Goal: Task Accomplishment & Management: Use online tool/utility

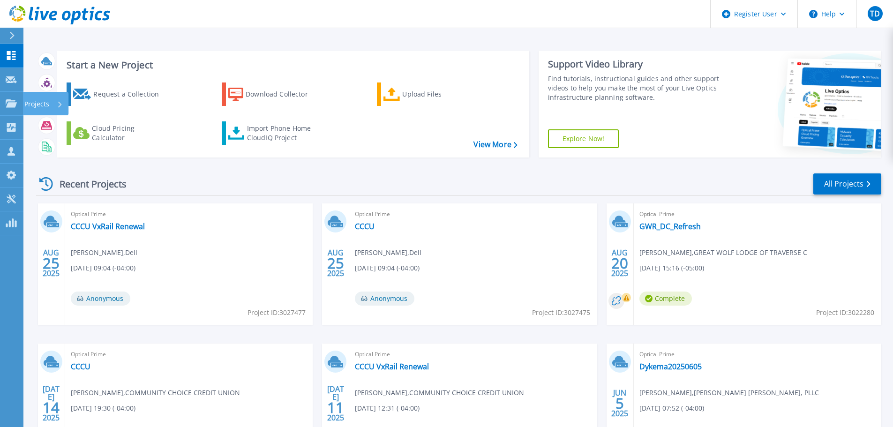
click at [49, 100] on p "Projects" at bounding box center [36, 104] width 25 height 24
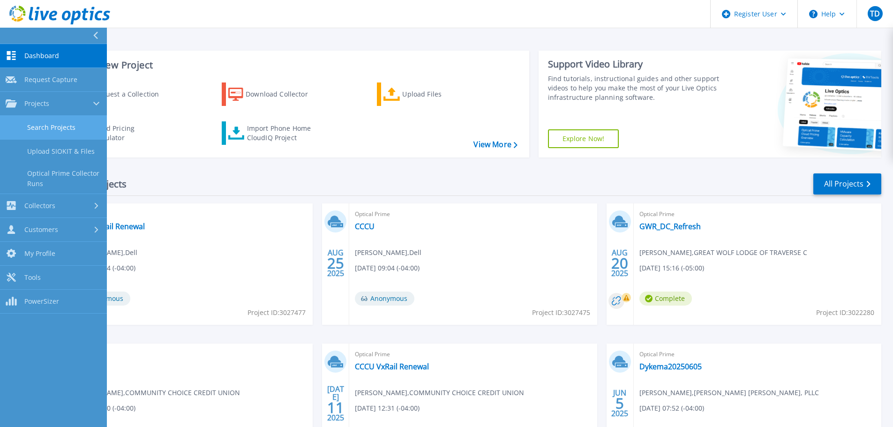
click at [89, 125] on link "Search Projects" at bounding box center [53, 128] width 107 height 24
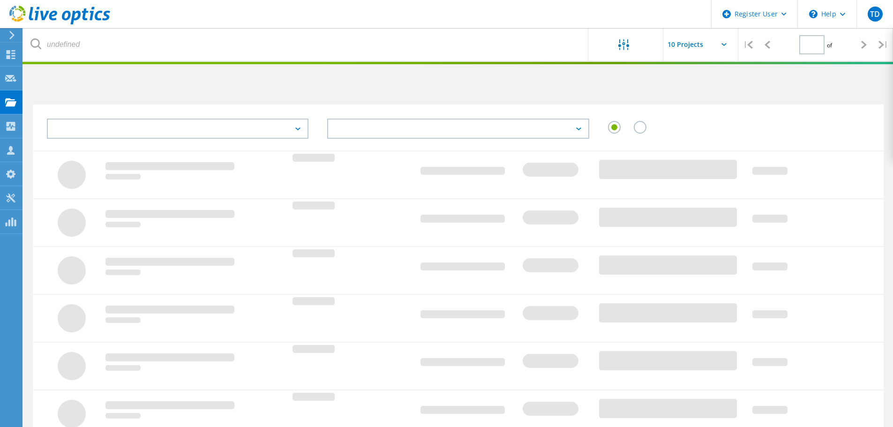
type input "1"
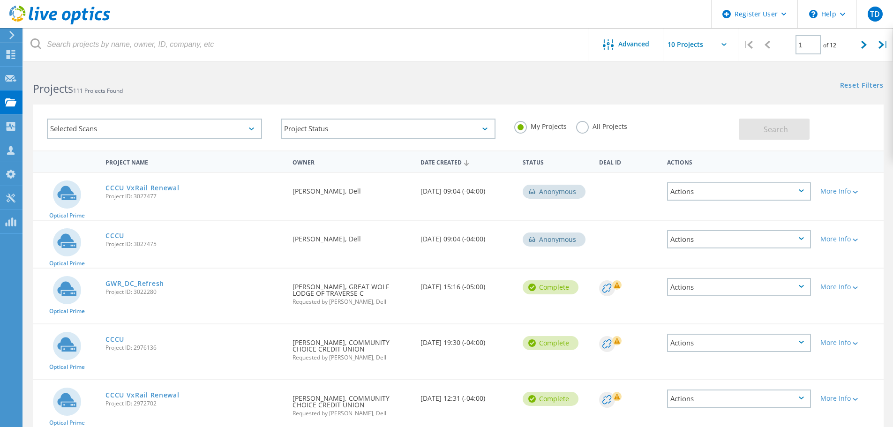
click at [580, 129] on label "All Projects" at bounding box center [601, 125] width 51 height 9
click at [0, 0] on input "All Projects" at bounding box center [0, 0] width 0 height 0
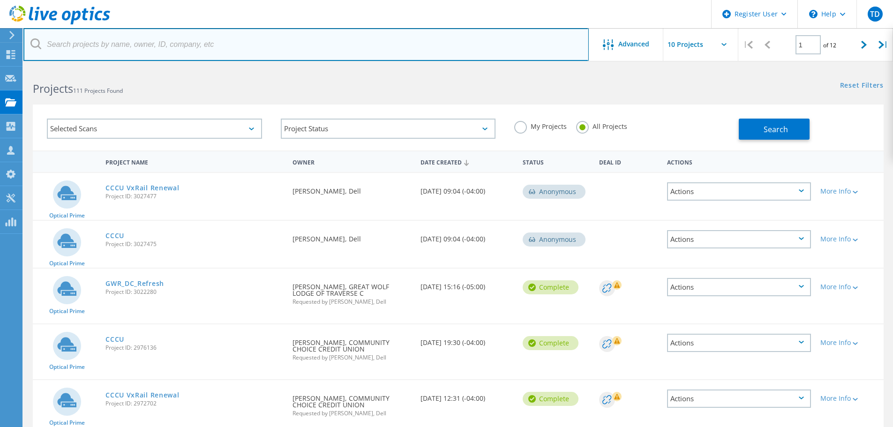
click at [111, 51] on input "text" at bounding box center [305, 44] width 565 height 33
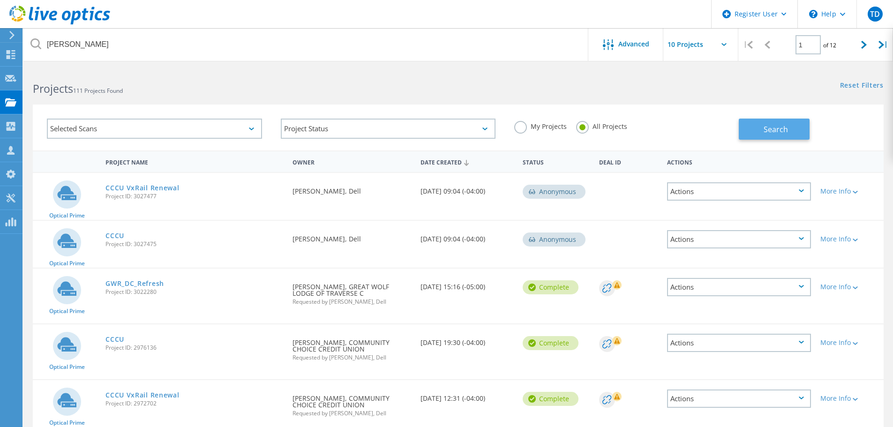
click at [794, 132] on button "Search" at bounding box center [773, 129] width 71 height 21
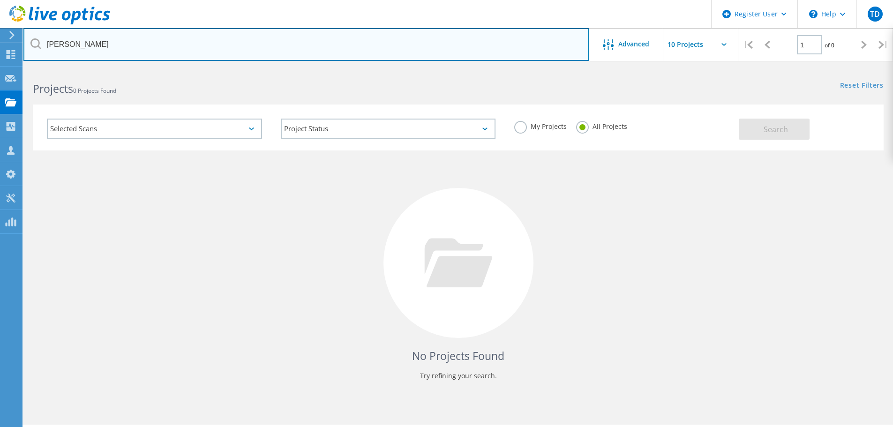
click at [113, 44] on input "[PERSON_NAME]" at bounding box center [305, 44] width 565 height 33
drag, startPoint x: 132, startPoint y: 50, endPoint x: -62, endPoint y: 40, distance: 193.8
click at [0, 40] on html "Register User \n Help Explore Helpful Articles Contact Support TD Dell User [PE…" at bounding box center [446, 226] width 893 height 453
paste input "[EMAIL_ADDRESS][DOMAIN_NAME]"
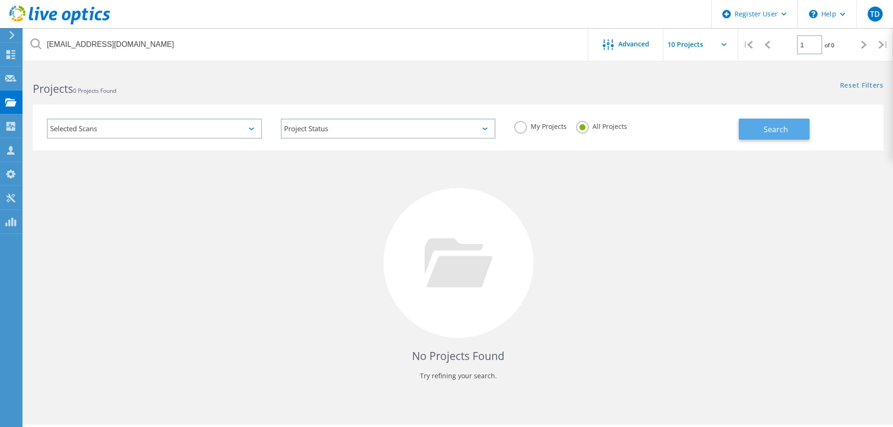
click at [757, 128] on button "Search" at bounding box center [773, 129] width 71 height 21
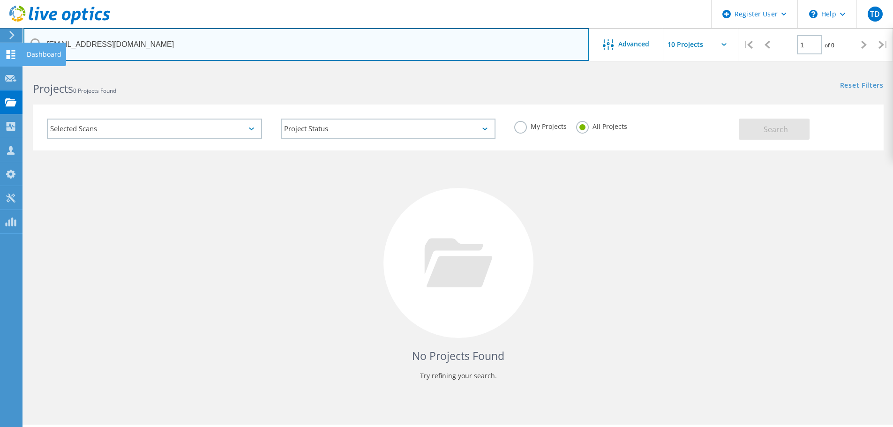
drag, startPoint x: 151, startPoint y: 50, endPoint x: 3, endPoint y: 50, distance: 147.6
click at [3, 68] on div "Register User \n Help Explore Helpful Articles Contact Support TD Dell User [PE…" at bounding box center [446, 260] width 893 height 385
click at [171, 39] on input "[EMAIL_ADDRESS][DOMAIN_NAME]" at bounding box center [305, 44] width 565 height 33
drag, startPoint x: 151, startPoint y: 45, endPoint x: 35, endPoint y: 46, distance: 116.7
click at [35, 46] on div "[EMAIL_ADDRESS][DOMAIN_NAME]" at bounding box center [305, 44] width 565 height 33
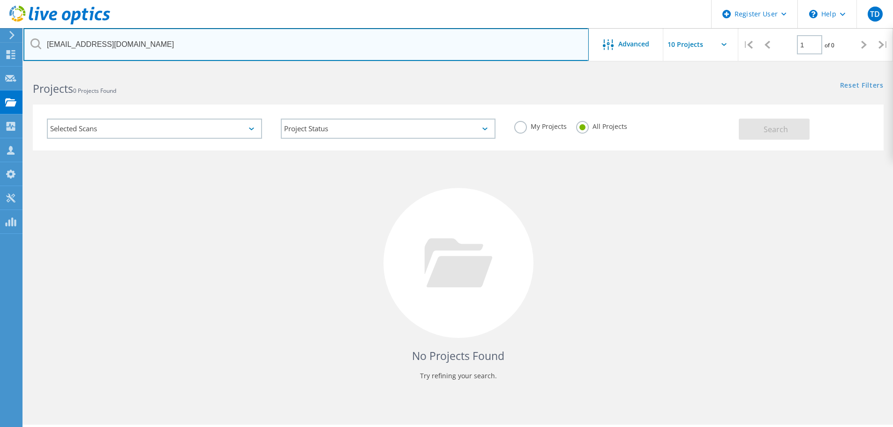
paste input "jbissard"
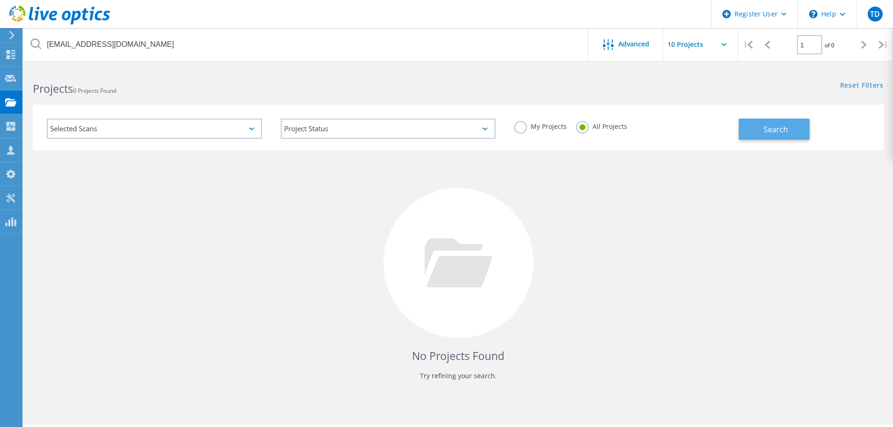
click at [756, 132] on button "Search" at bounding box center [773, 129] width 71 height 21
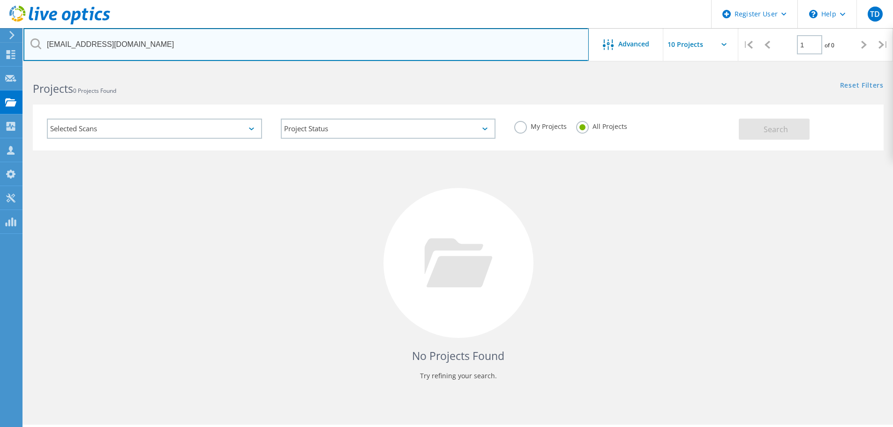
drag, startPoint x: 137, startPoint y: 48, endPoint x: -118, endPoint y: 45, distance: 254.9
click at [0, 45] on html "Register User \n Help Explore Helpful Articles Contact Support TD Dell User [PE…" at bounding box center [446, 226] width 893 height 453
paste input "dmiller"
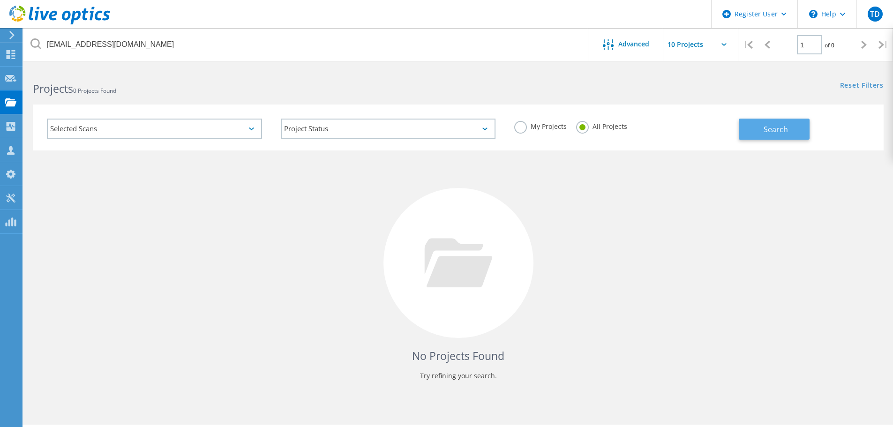
click at [768, 130] on span "Search" at bounding box center [775, 129] width 24 height 10
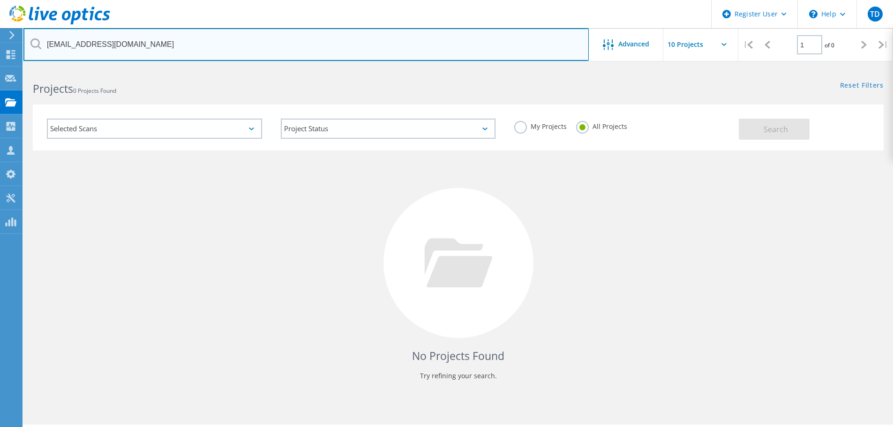
drag, startPoint x: 77, startPoint y: 41, endPoint x: 23, endPoint y: 42, distance: 53.9
click at [23, 42] on html "Register User \n Help Explore Helpful Articles Contact Support TD Dell User [PE…" at bounding box center [446, 226] width 893 height 453
type input "[DOMAIN_NAME]"
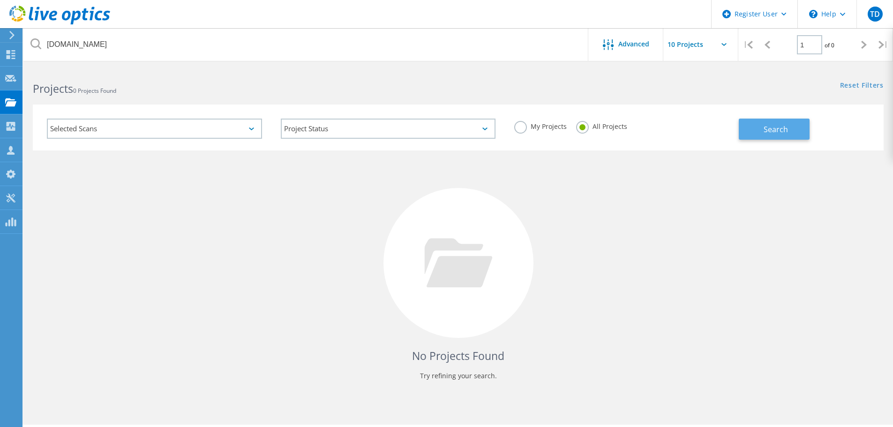
click at [782, 129] on span "Search" at bounding box center [775, 129] width 24 height 10
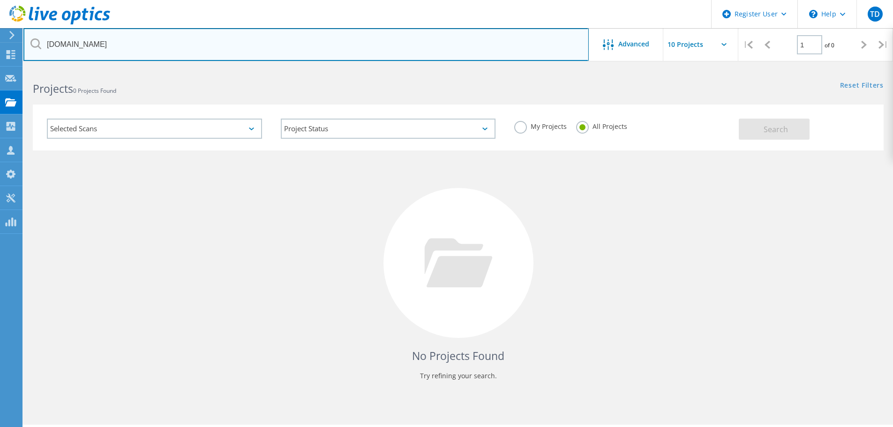
drag, startPoint x: 108, startPoint y: 51, endPoint x: 45, endPoint y: 43, distance: 63.2
click at [45, 43] on input "[DOMAIN_NAME]" at bounding box center [305, 44] width 565 height 33
